Goal: Information Seeking & Learning: Understand process/instructions

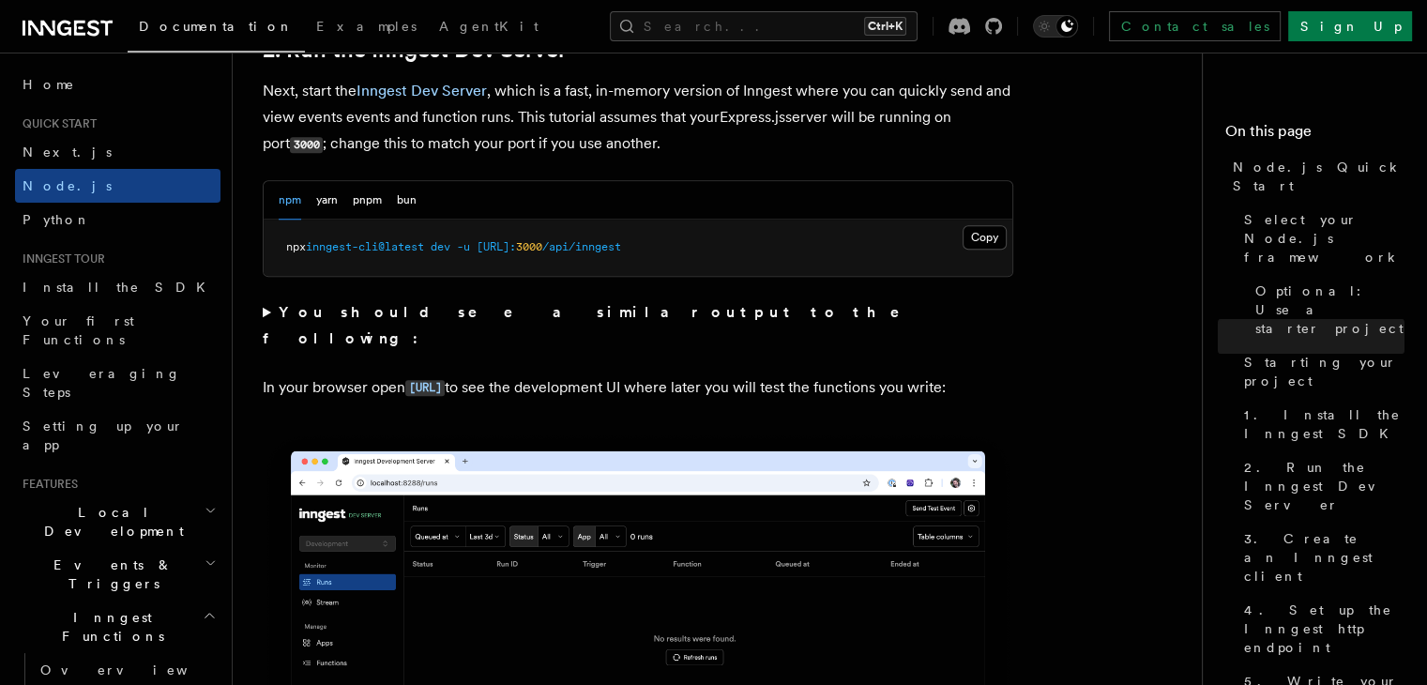
scroll to position [1407, 0]
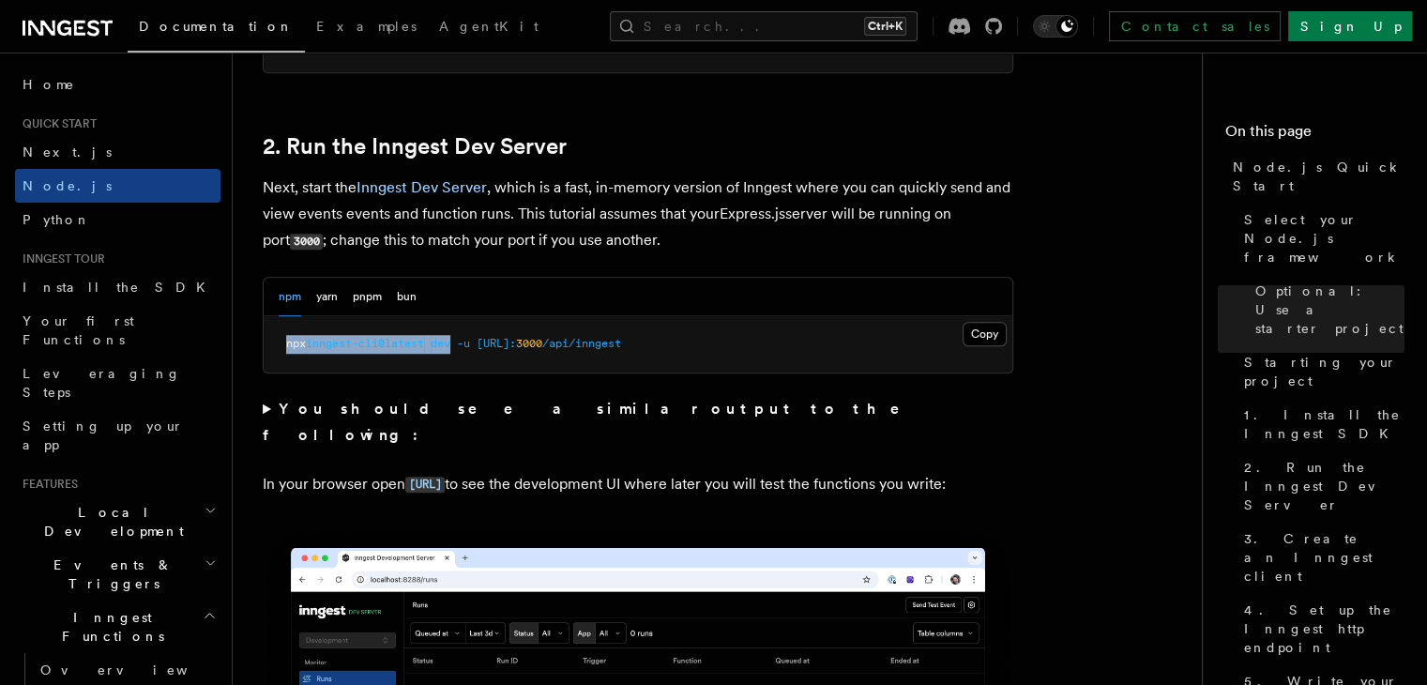
drag, startPoint x: 460, startPoint y: 342, endPoint x: 265, endPoint y: 343, distance: 195.1
click at [265, 343] on pre "npx inngest-cli@latest dev -u [URL]: 3000 /api/inngest" at bounding box center [638, 344] width 749 height 56
copy span "npx inngest-cli@latest dev"
click at [1244, 458] on span "2. Run the Inngest Dev Server" at bounding box center [1324, 486] width 160 height 56
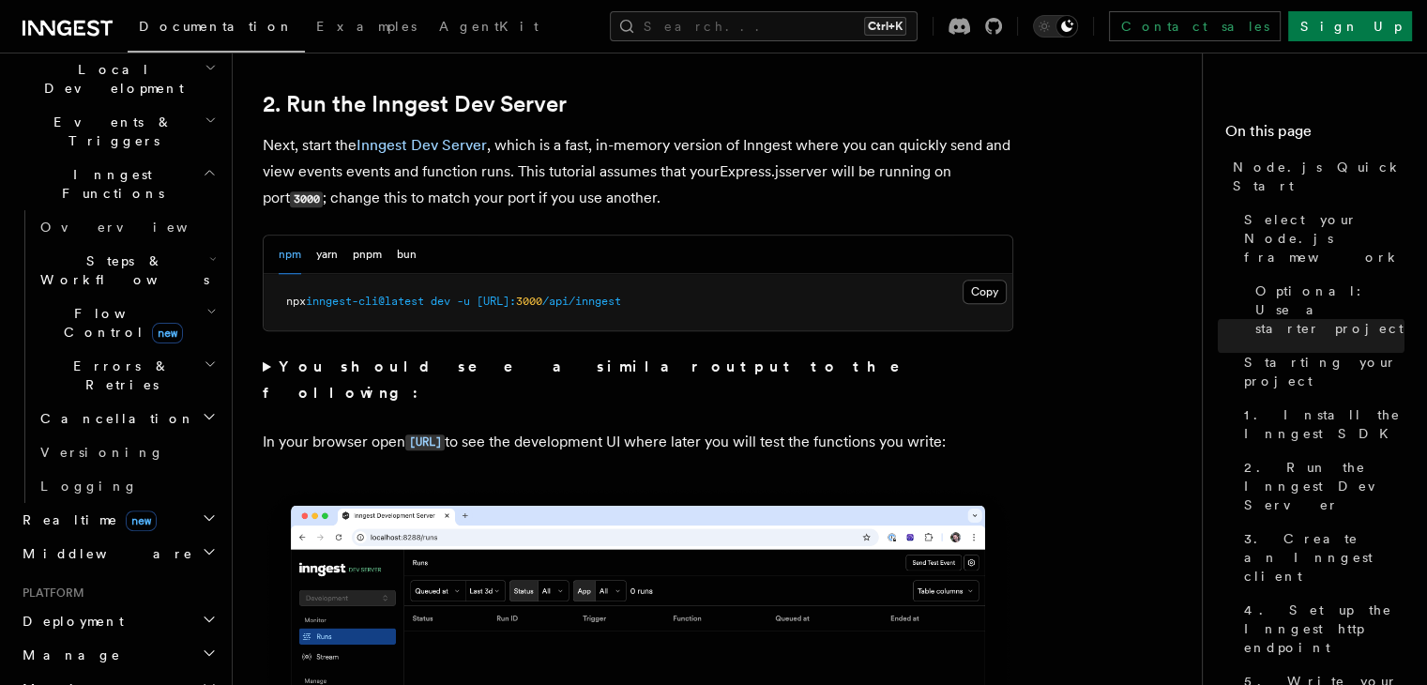
scroll to position [469, 0]
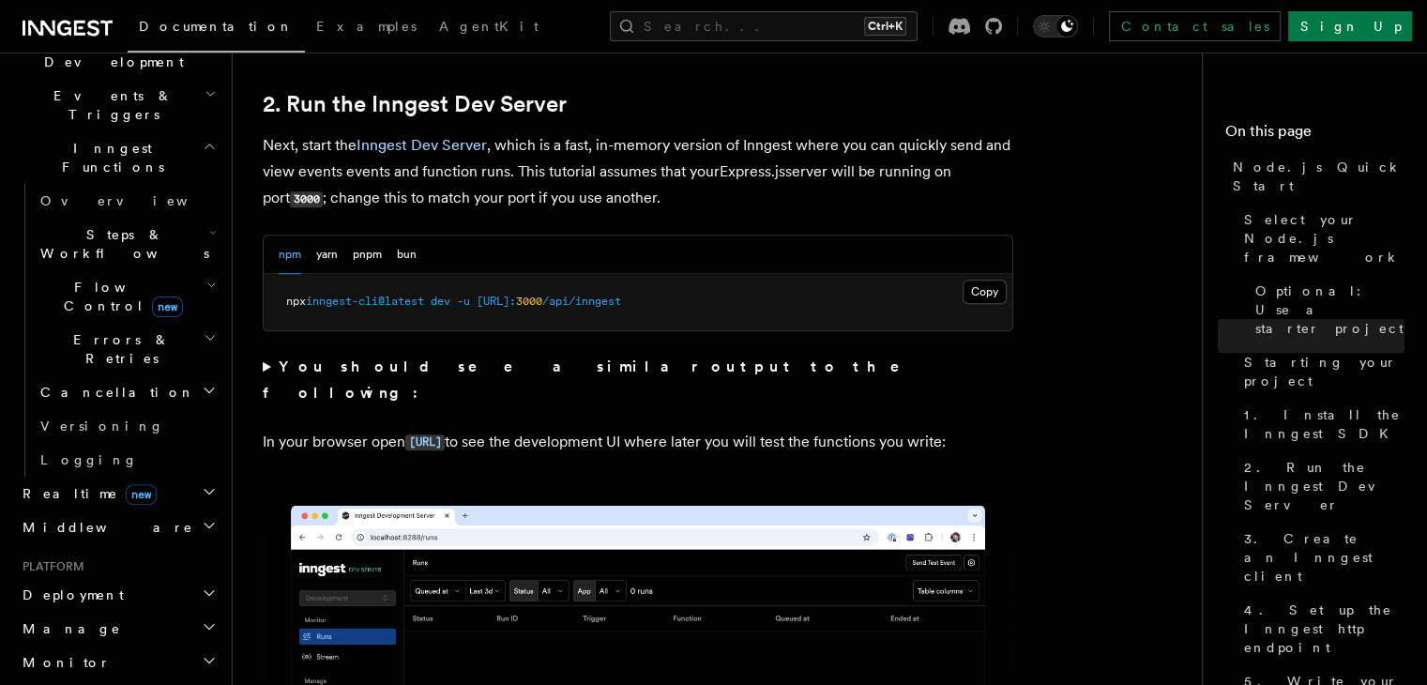
click at [158, 477] on h2 "Realtime new" at bounding box center [117, 494] width 205 height 34
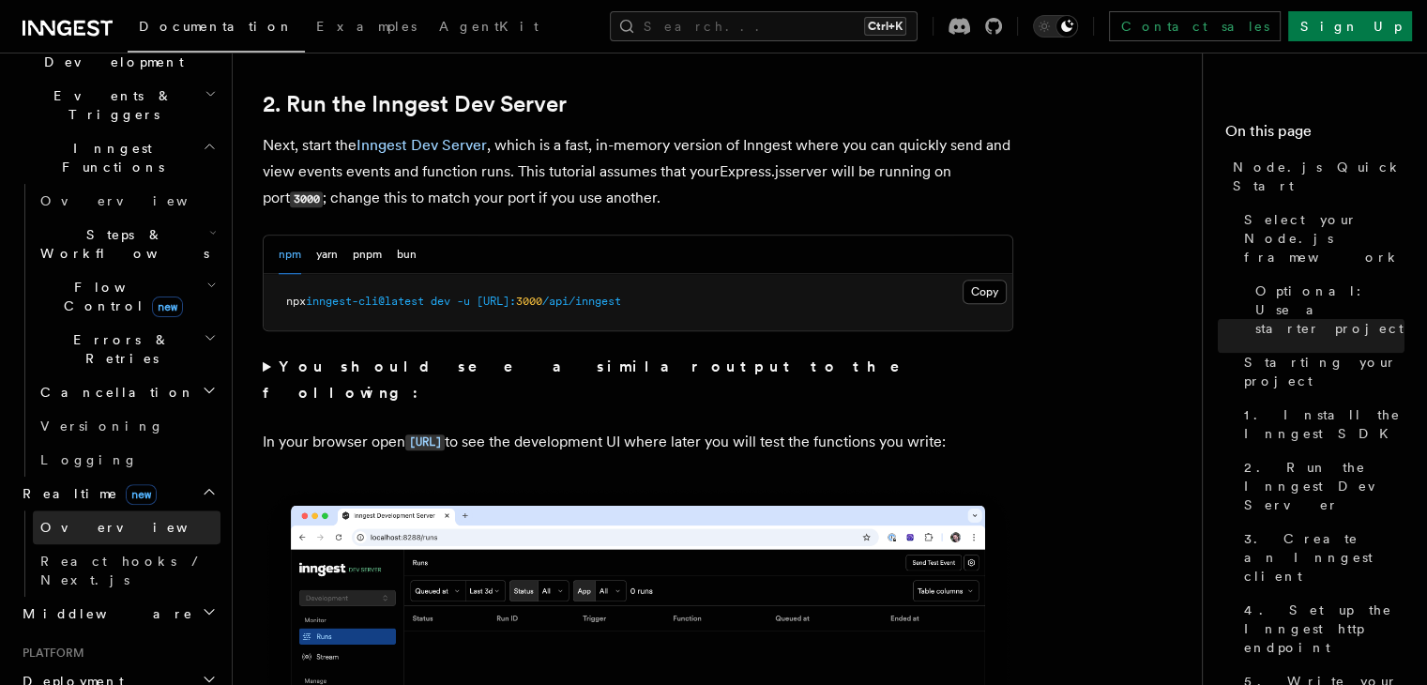
click at [158, 510] on link "Overview" at bounding box center [127, 527] width 188 height 34
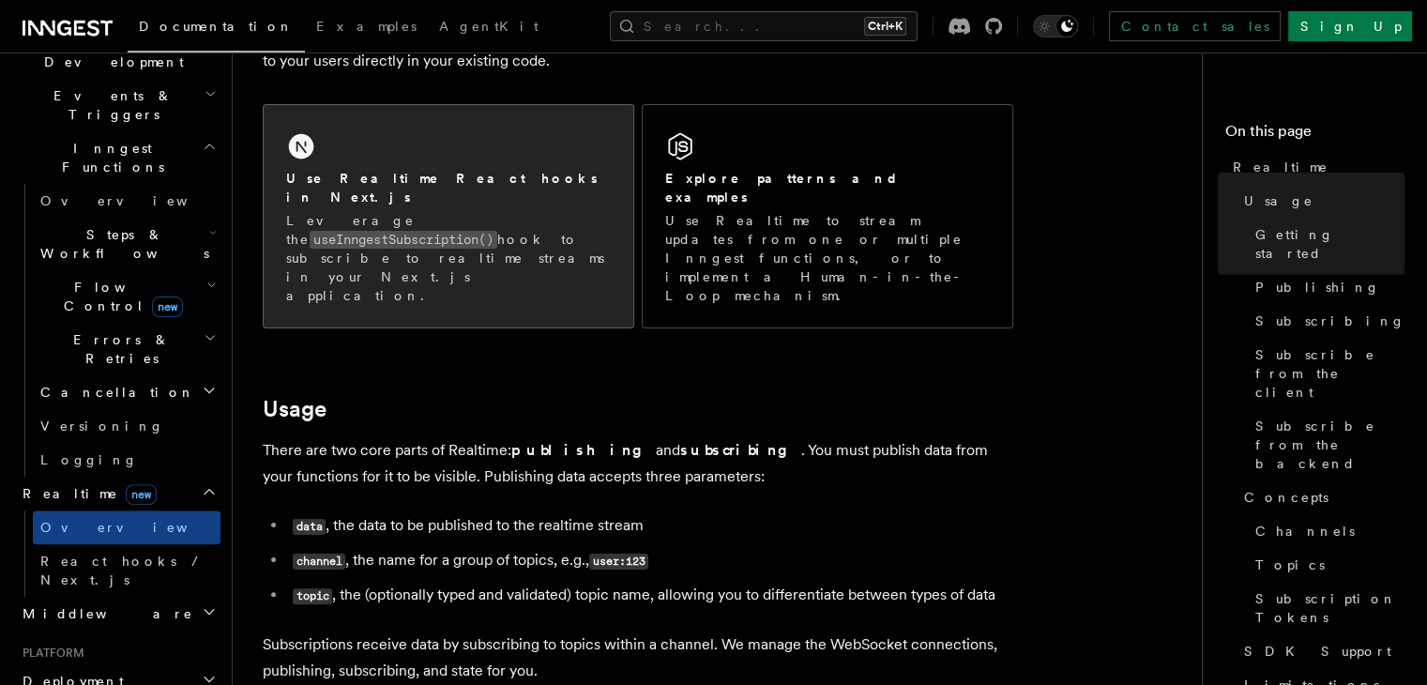
scroll to position [281, 0]
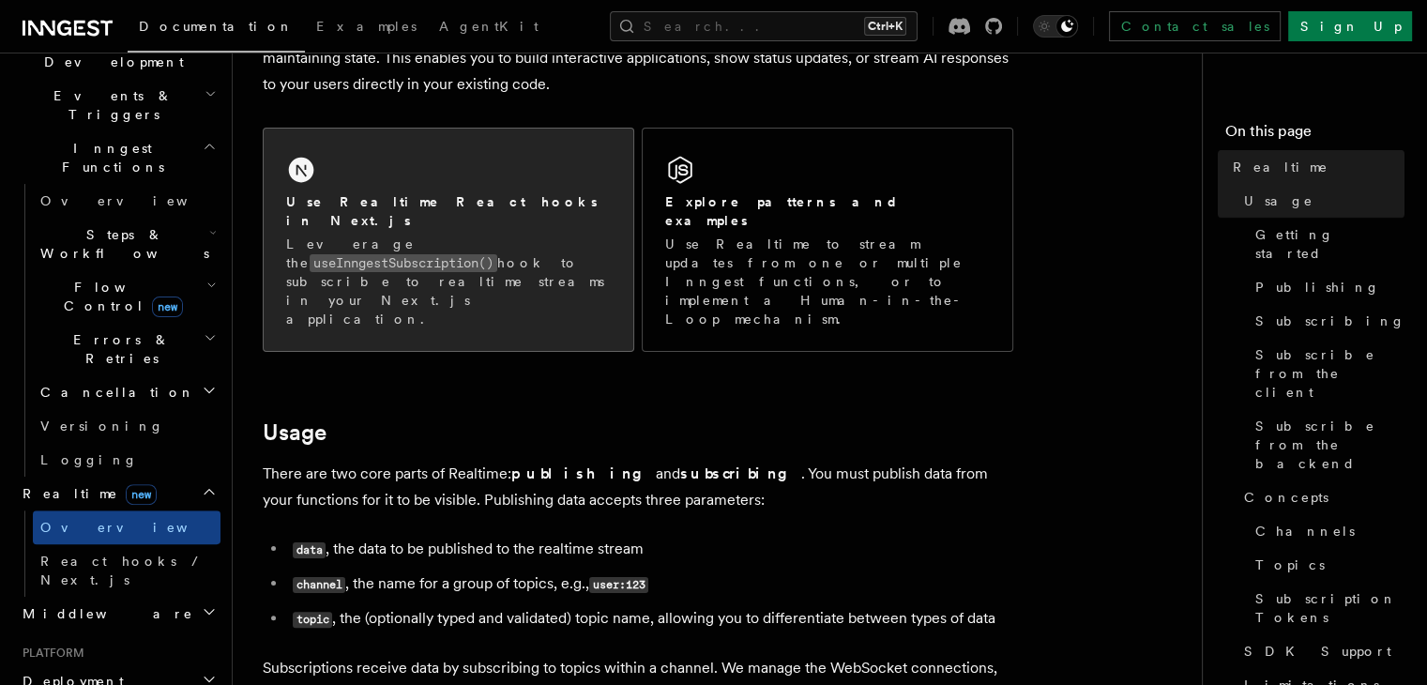
click at [409, 263] on p "Leverage the useInngestSubscription() hook to subscribe to realtime streams in …" at bounding box center [448, 282] width 325 height 94
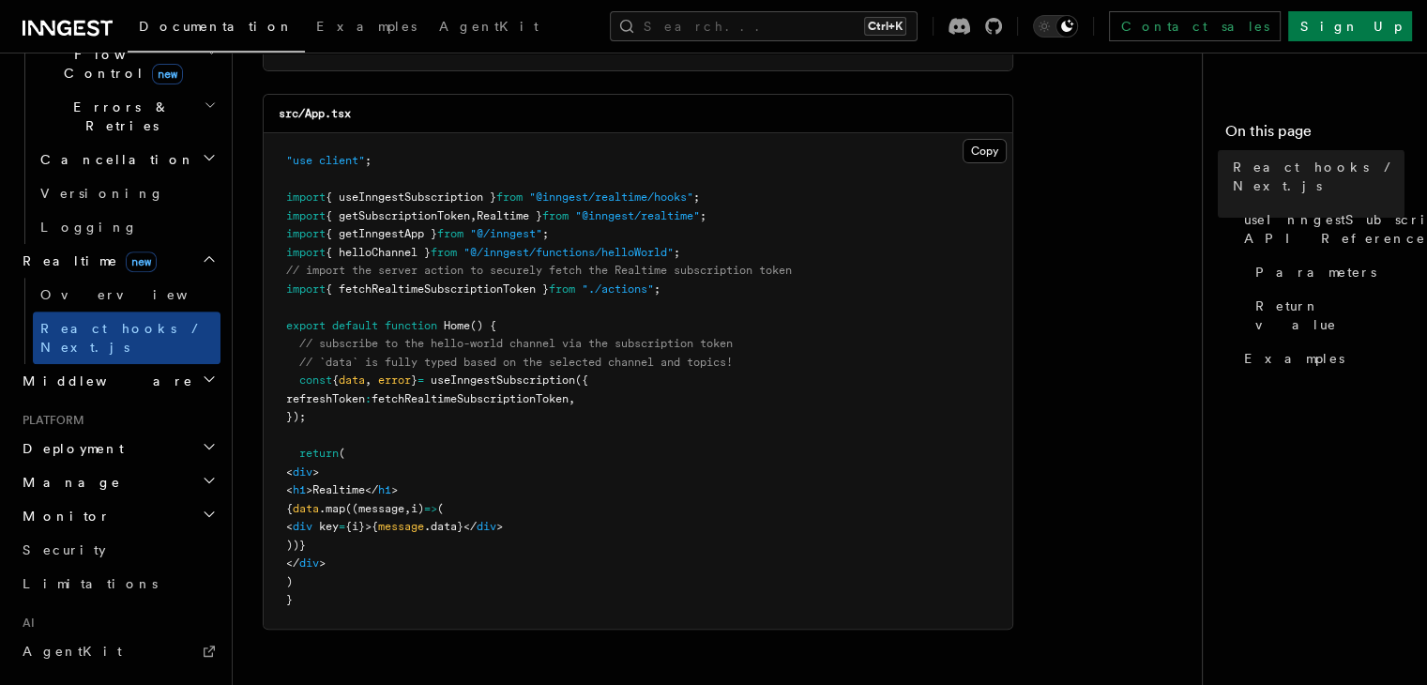
scroll to position [844, 0]
